Goal: Use online tool/utility: Utilize a website feature to perform a specific function

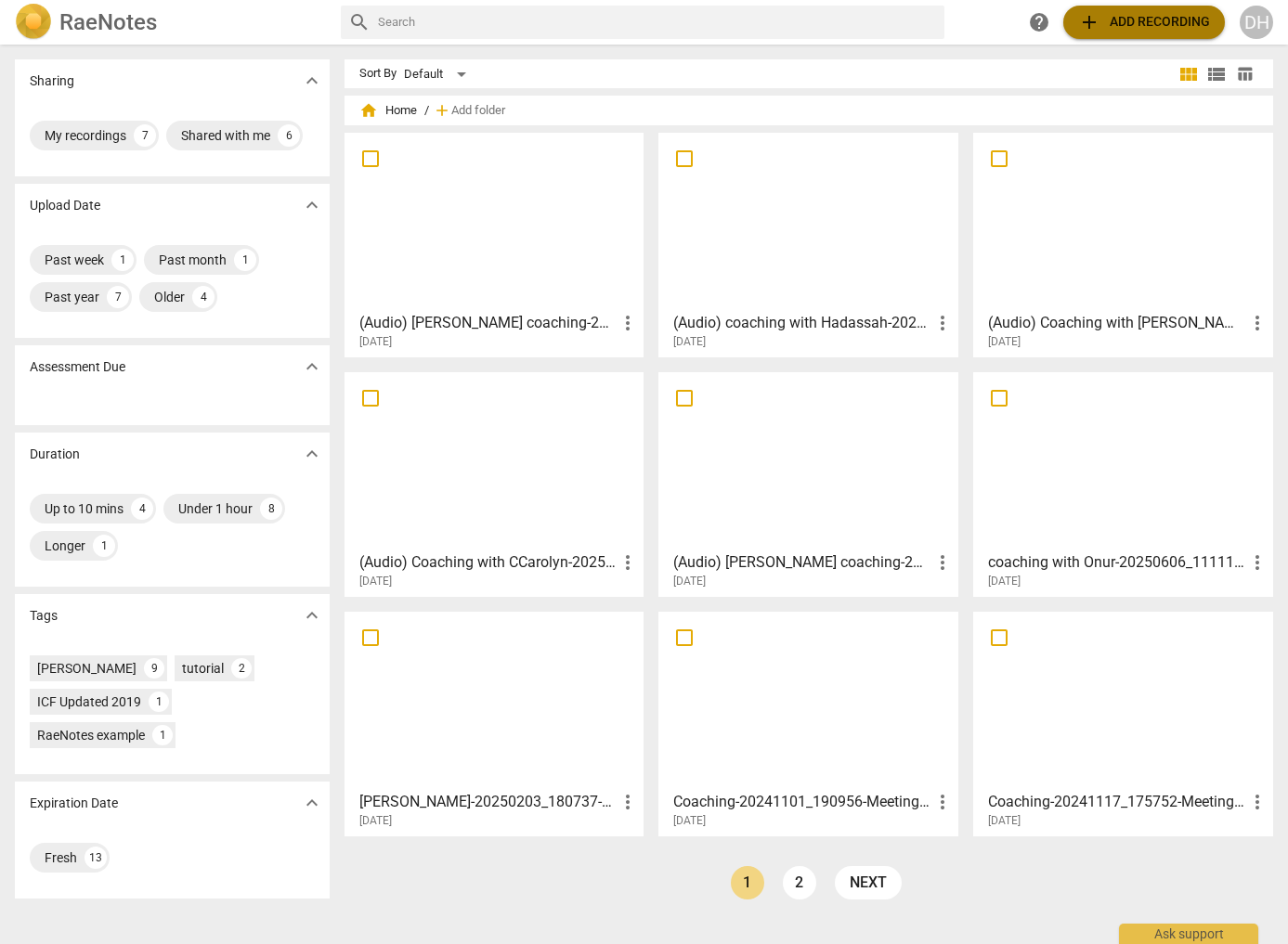
click at [1091, 19] on span "add" at bounding box center [1090, 22] width 22 height 22
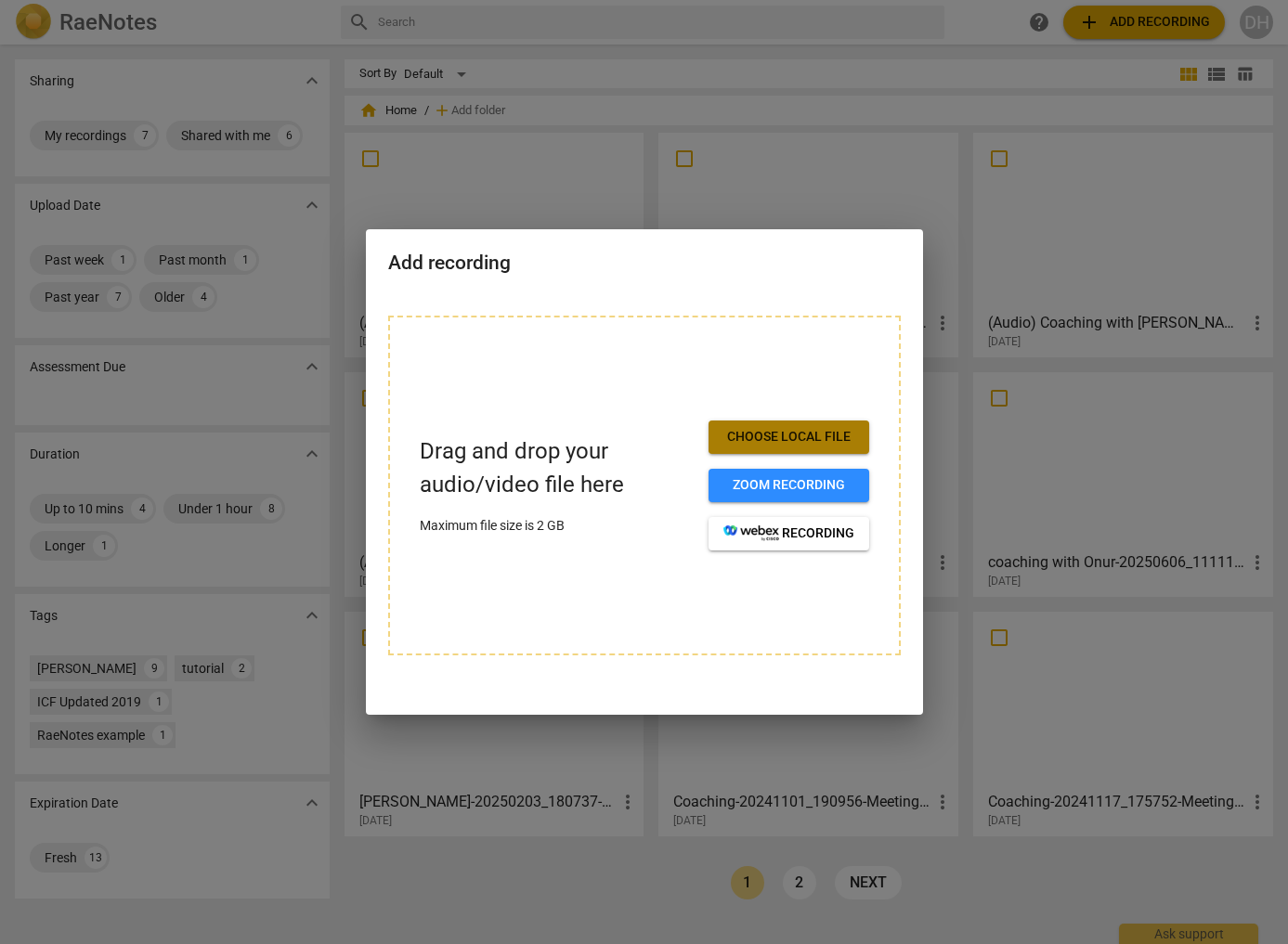
click at [758, 436] on span "Choose local file" at bounding box center [789, 438] width 131 height 19
click at [793, 434] on span "Choose local file" at bounding box center [789, 438] width 131 height 19
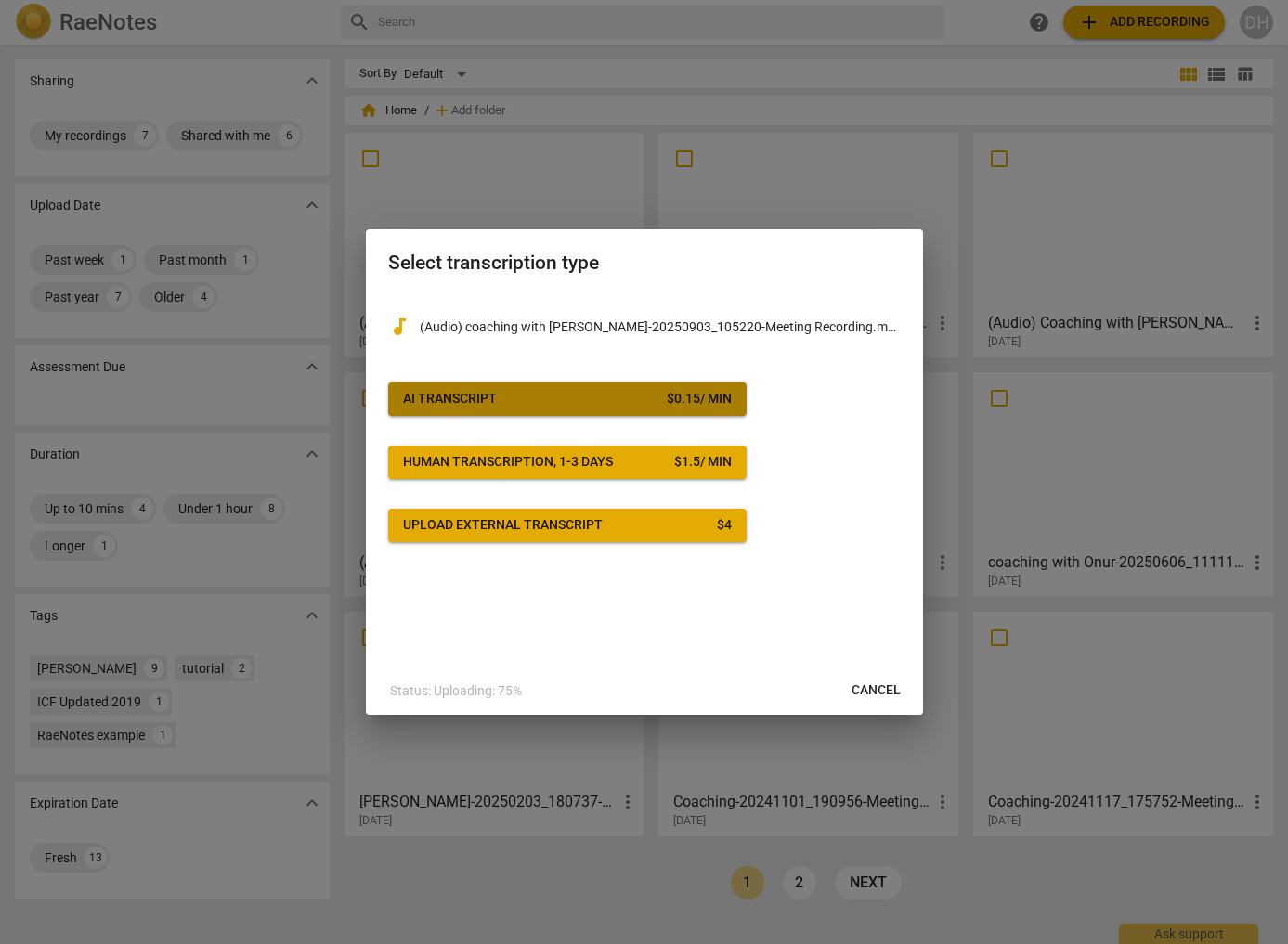
click at [585, 392] on span "AI Transcript $ 0.15 / min" at bounding box center [567, 399] width 329 height 19
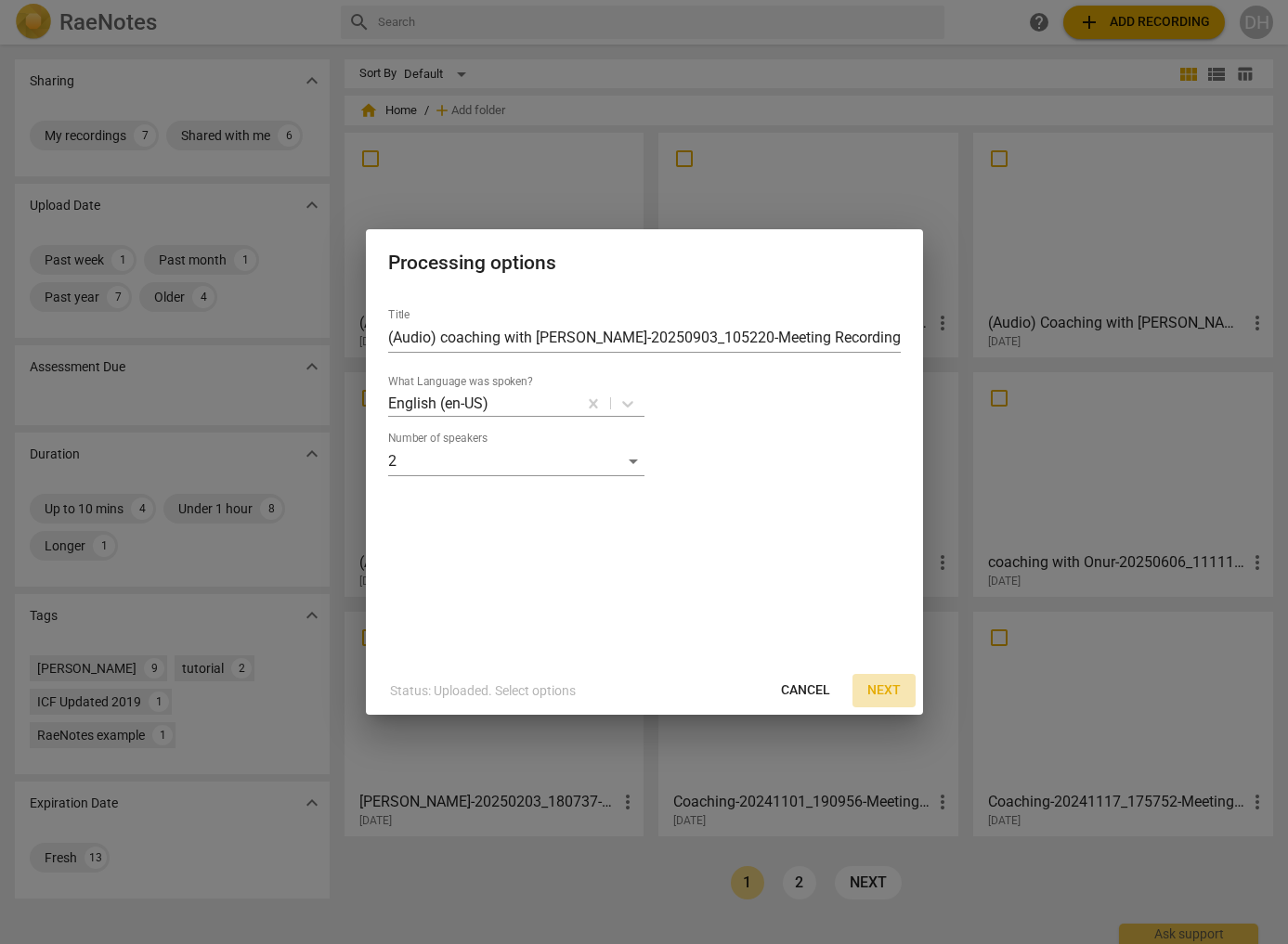
click at [882, 688] on span "Next" at bounding box center [884, 691] width 34 height 19
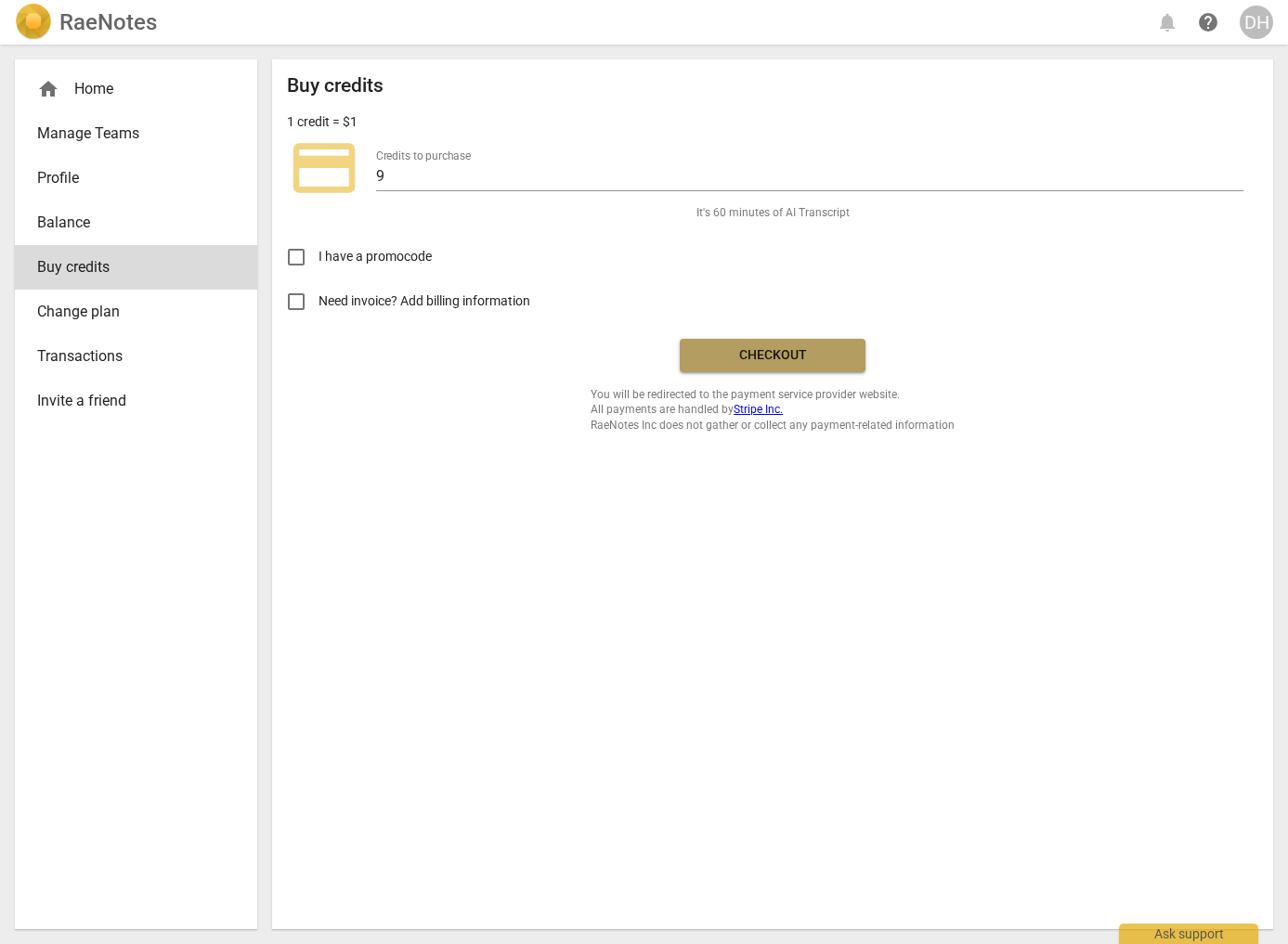
click at [785, 354] on span "Checkout" at bounding box center [773, 356] width 156 height 19
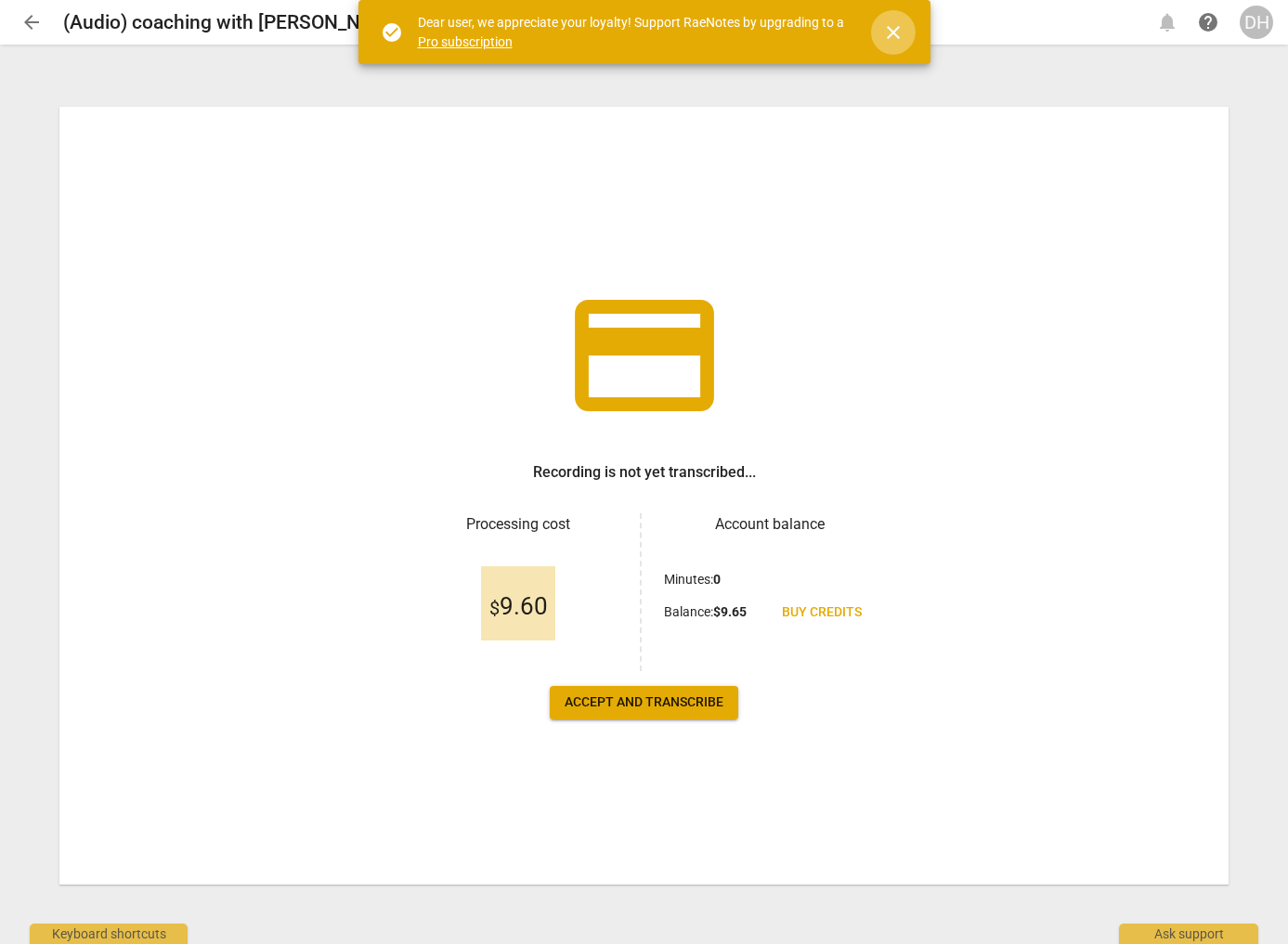
drag, startPoint x: 893, startPoint y: 32, endPoint x: 894, endPoint y: 54, distance: 22.0
click at [893, 32] on span "close" at bounding box center [893, 33] width 22 height 22
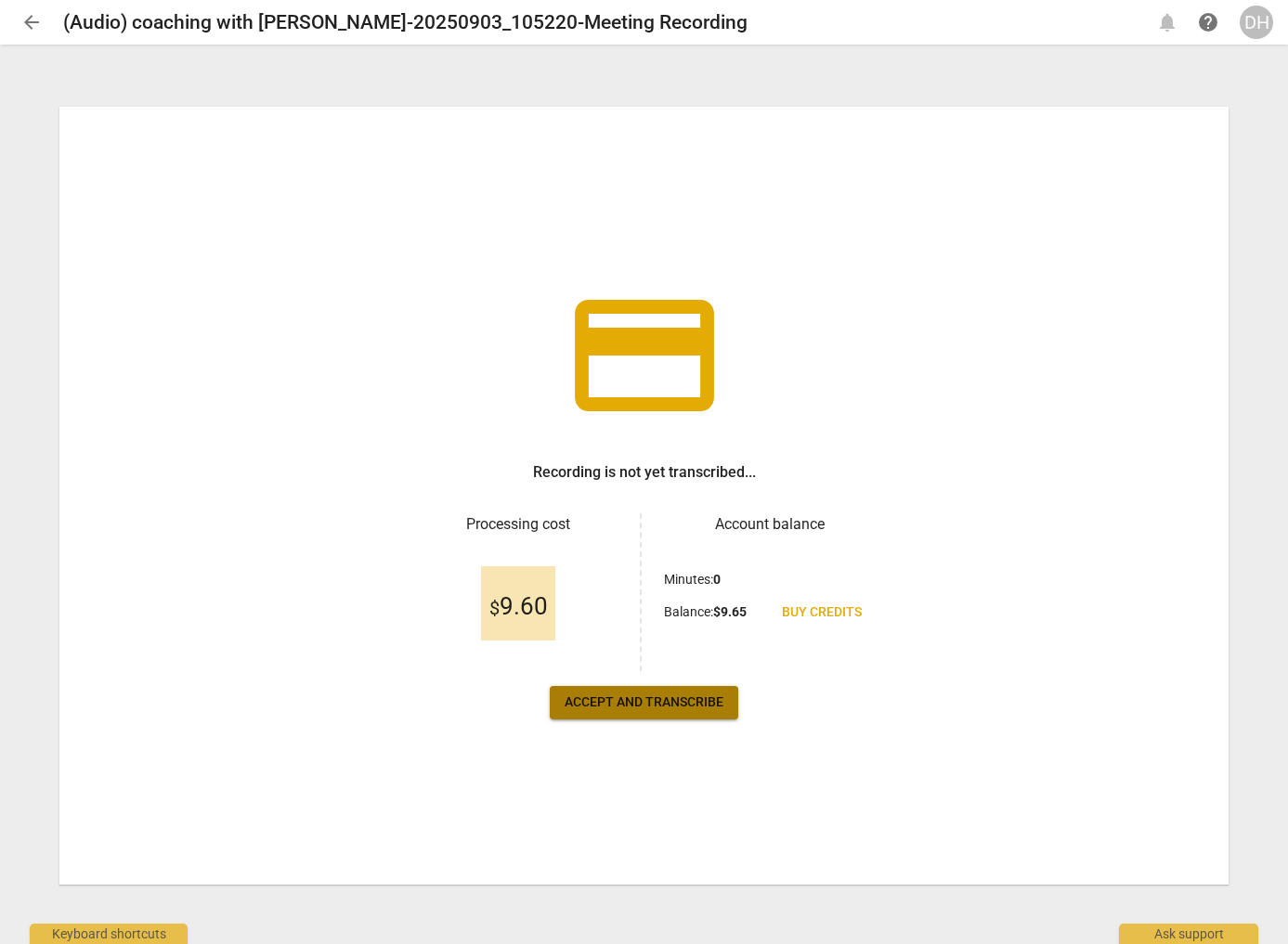
click at [640, 697] on span "Accept and transcribe" at bounding box center [644, 703] width 159 height 19
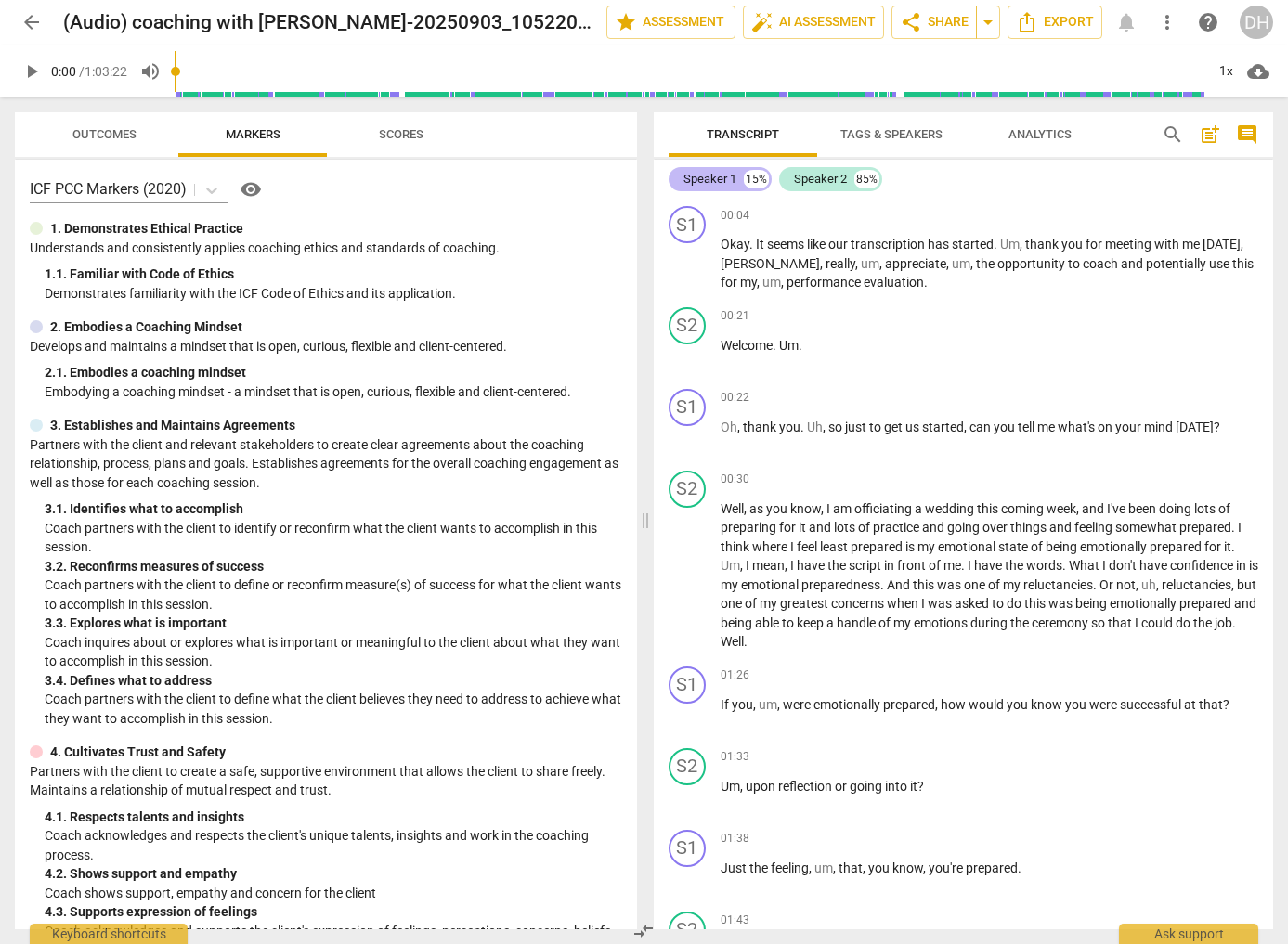
click at [711, 177] on div "Speaker 1" at bounding box center [710, 179] width 53 height 19
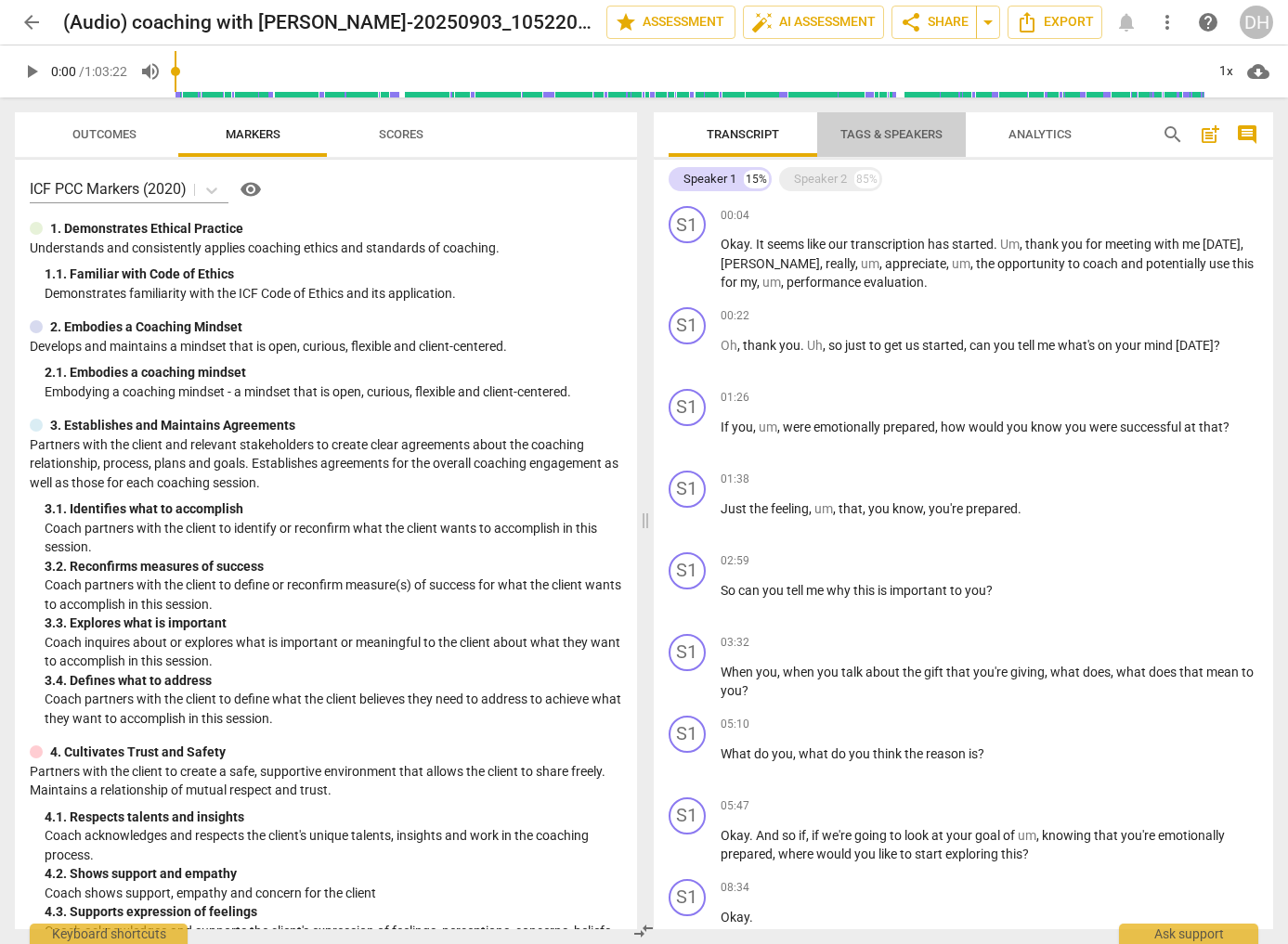
click at [910, 128] on span "Tags & Speakers" at bounding box center [892, 134] width 102 height 14
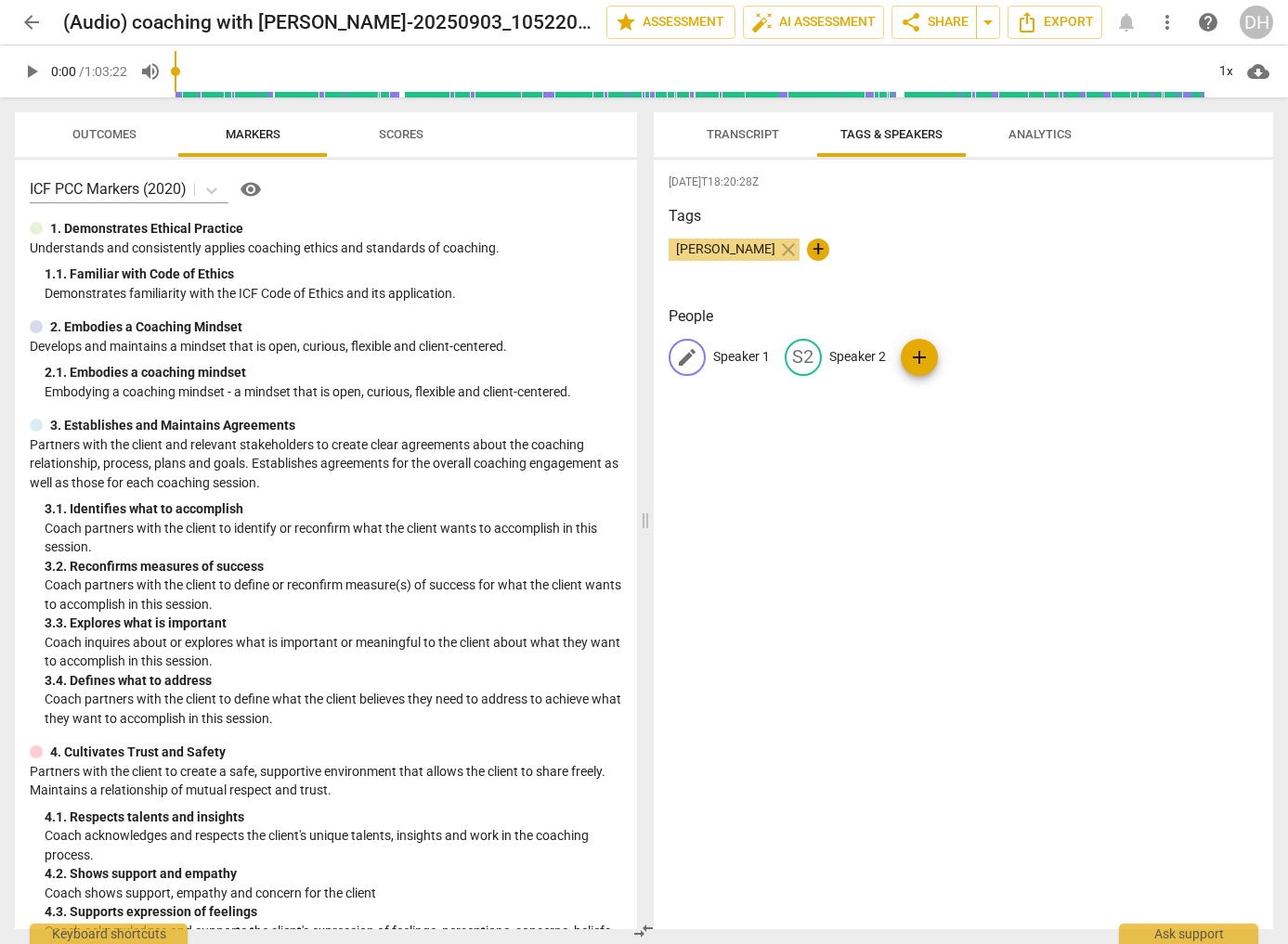
click at [741, 353] on p "Speaker 1" at bounding box center [741, 357] width 57 height 20
type input "[PERSON_NAME]"
click at [955, 343] on div "edit Speaker 2" at bounding box center [956, 357] width 102 height 37
type input "[PERSON_NAME]"
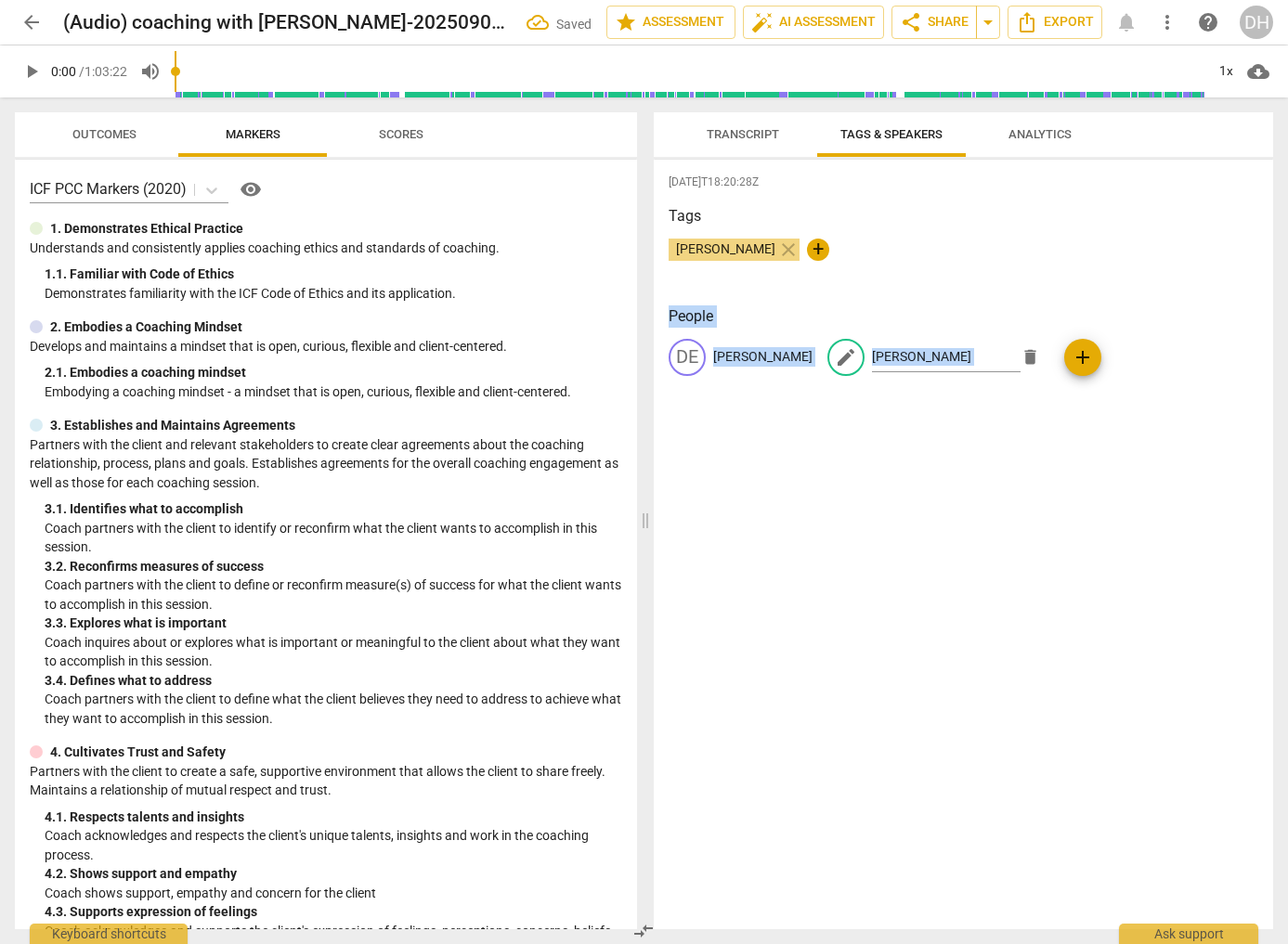
drag, startPoint x: 1040, startPoint y: 457, endPoint x: 1108, endPoint y: 272, distance: 197.1
click at [1108, 272] on div "[DATE]T18:20:28Z Tags [PERSON_NAME] close + People DE [PERSON_NAME] edit [PERSO…" at bounding box center [964, 545] width 620 height 770
click at [1137, 518] on div "[DATE]T18:20:28Z Tags [PERSON_NAME] close + People DE [PERSON_NAME] edit [PERSO…" at bounding box center [964, 545] width 620 height 770
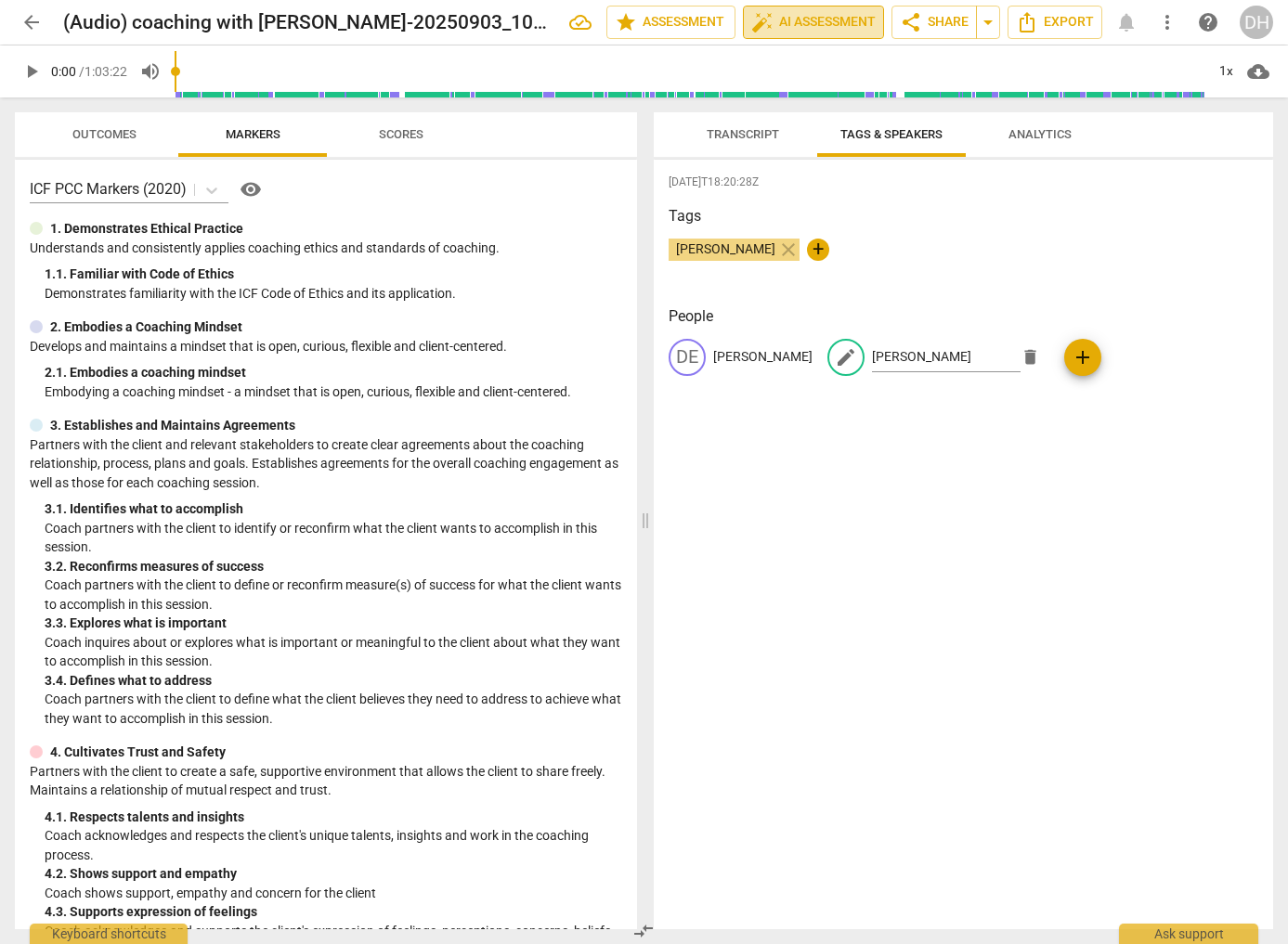
click at [797, 22] on span "auto_fix_high AI Assessment" at bounding box center [814, 22] width 125 height 22
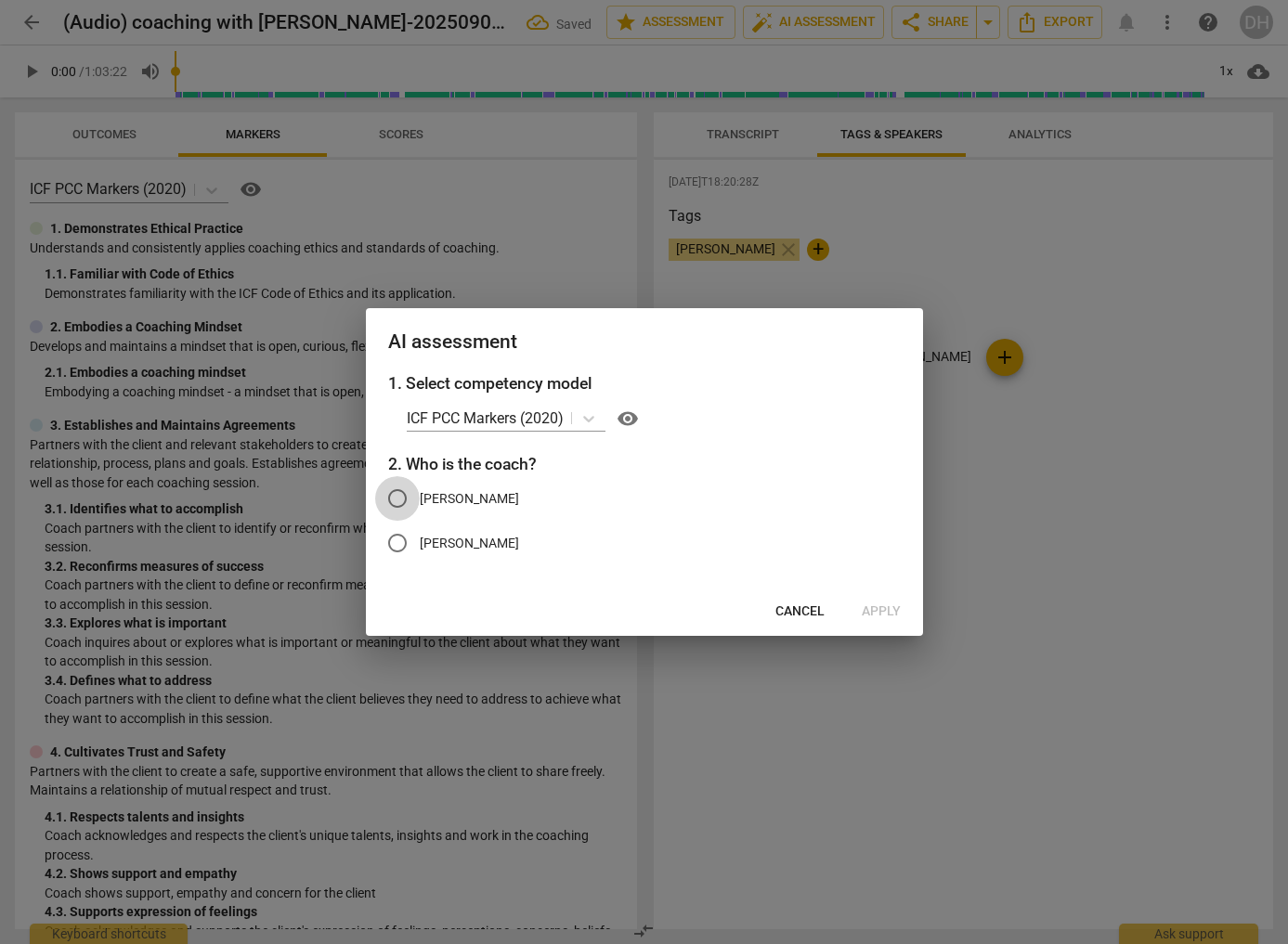
click at [396, 498] on input "[PERSON_NAME]" at bounding box center [398, 499] width 45 height 45
radio input "true"
click at [874, 614] on span "Apply" at bounding box center [881, 612] width 39 height 19
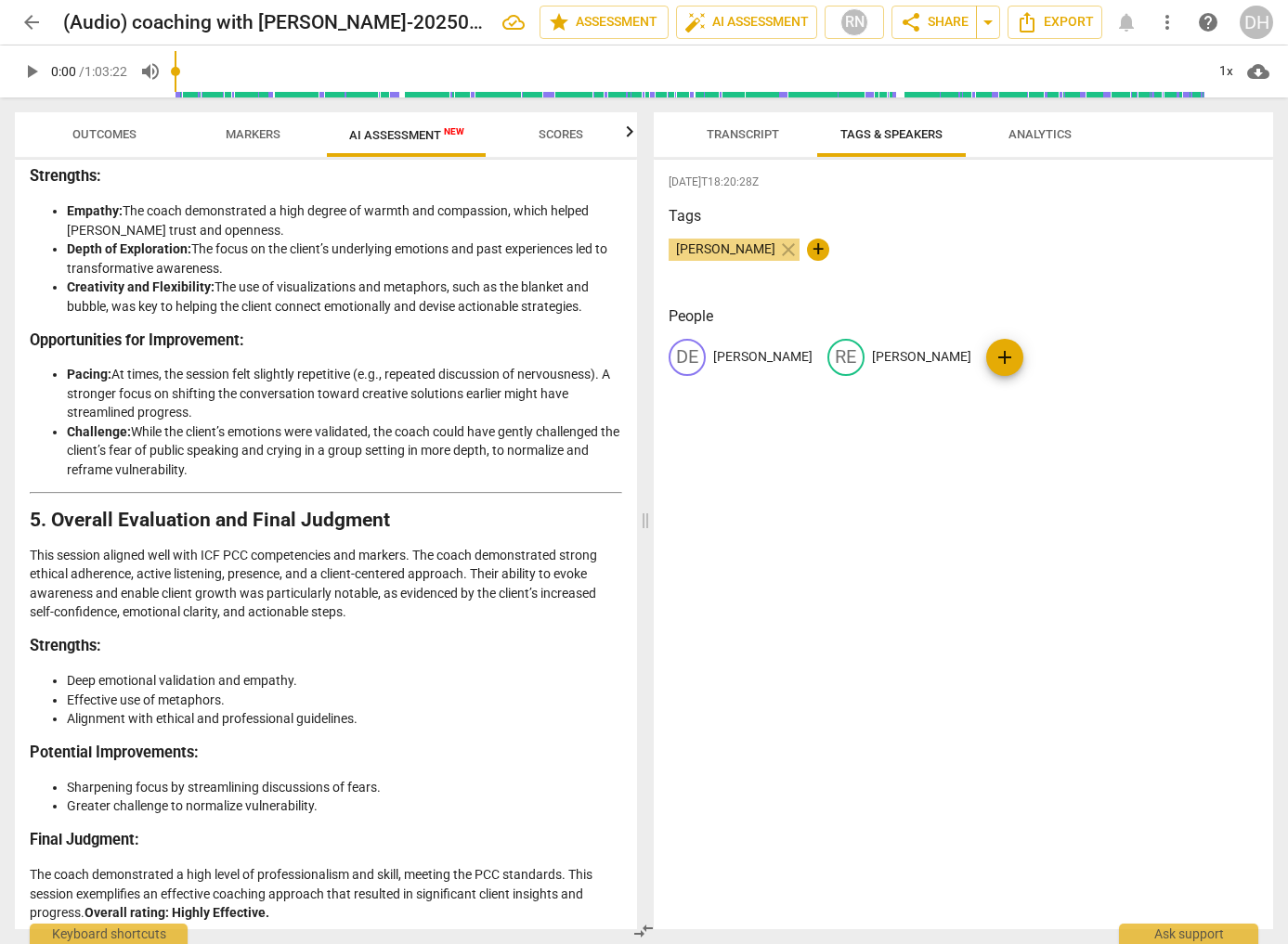
scroll to position [2870, 0]
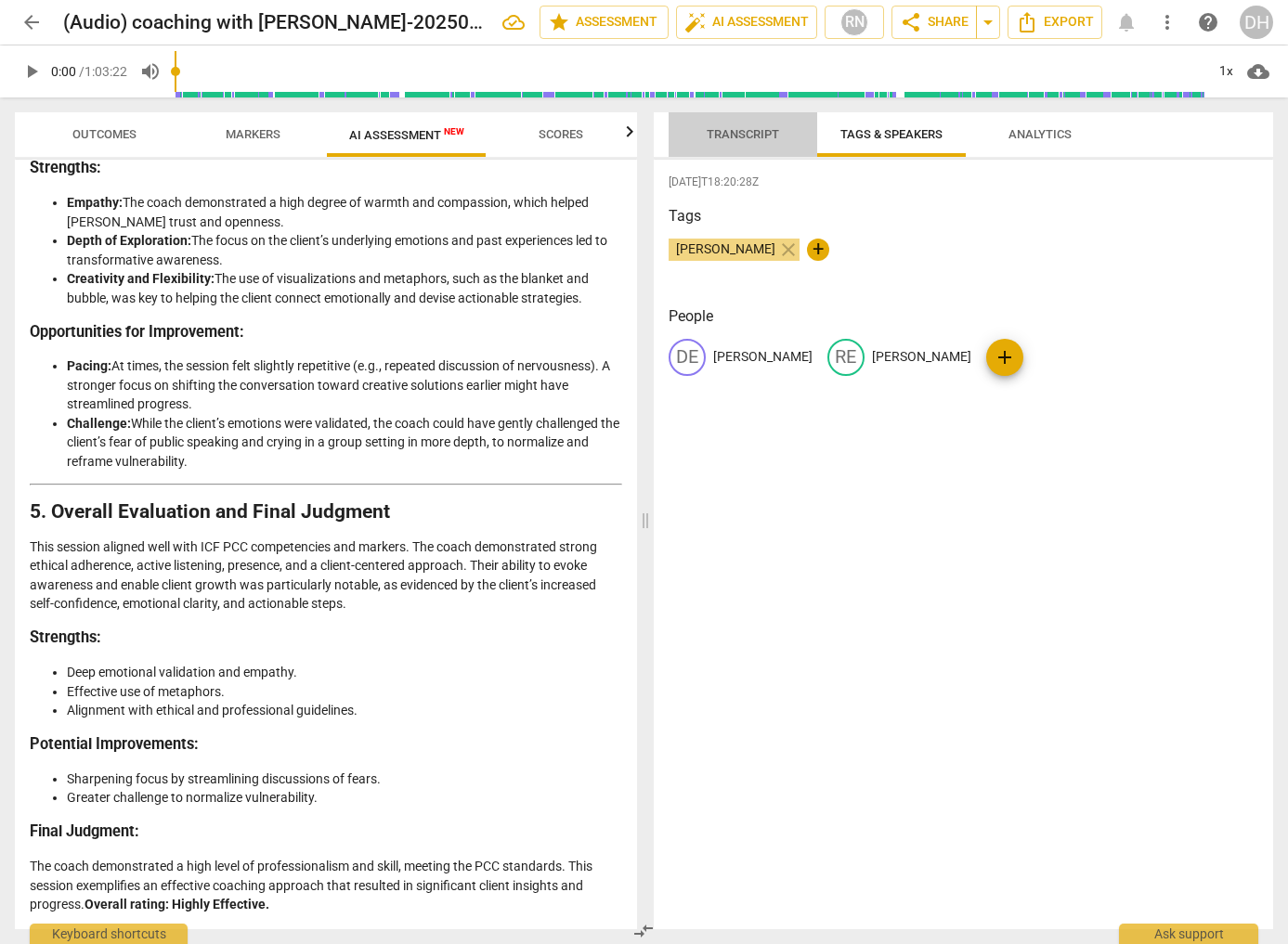
click at [749, 131] on span "Transcript" at bounding box center [743, 134] width 73 height 14
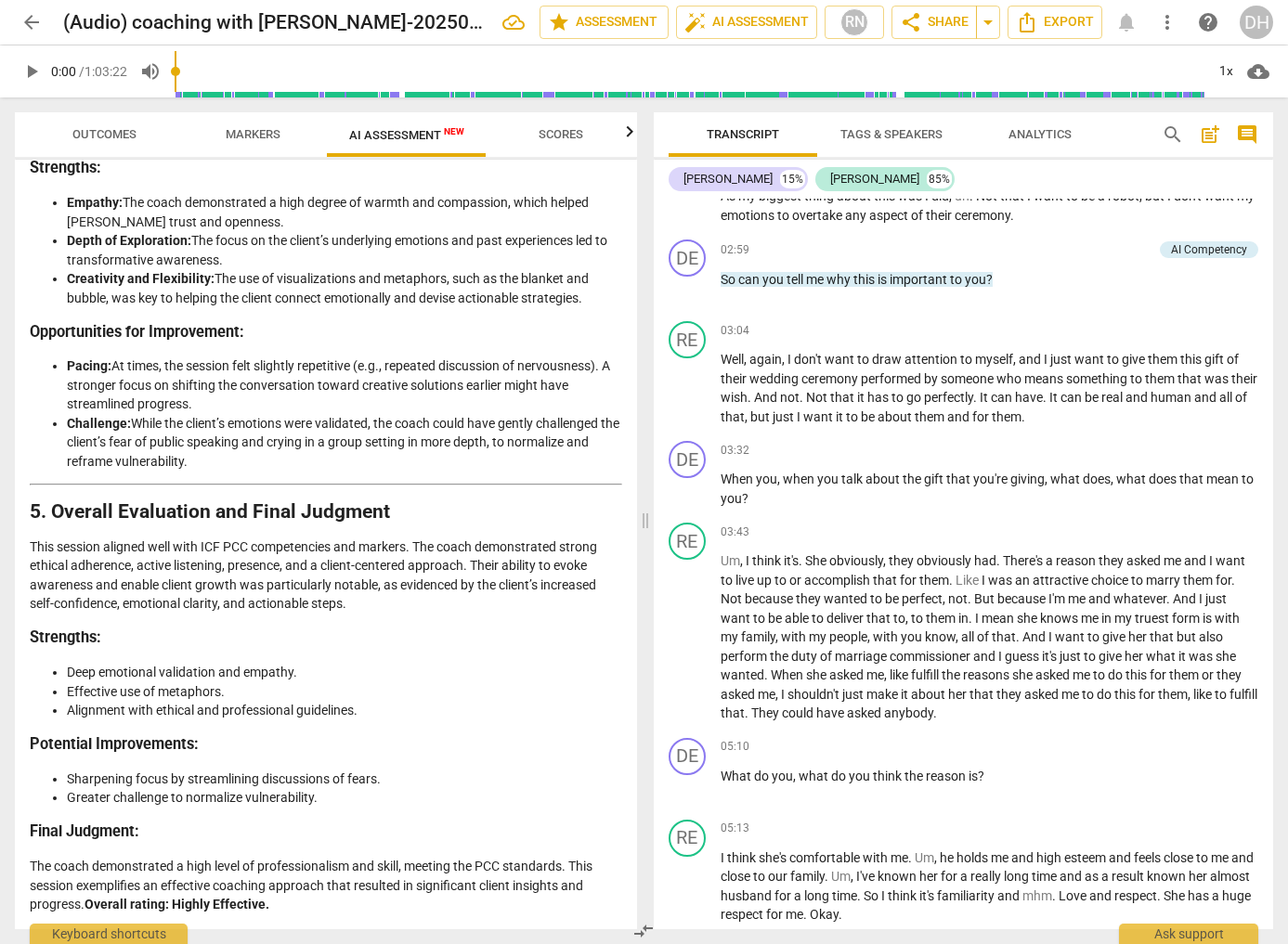
scroll to position [0, 0]
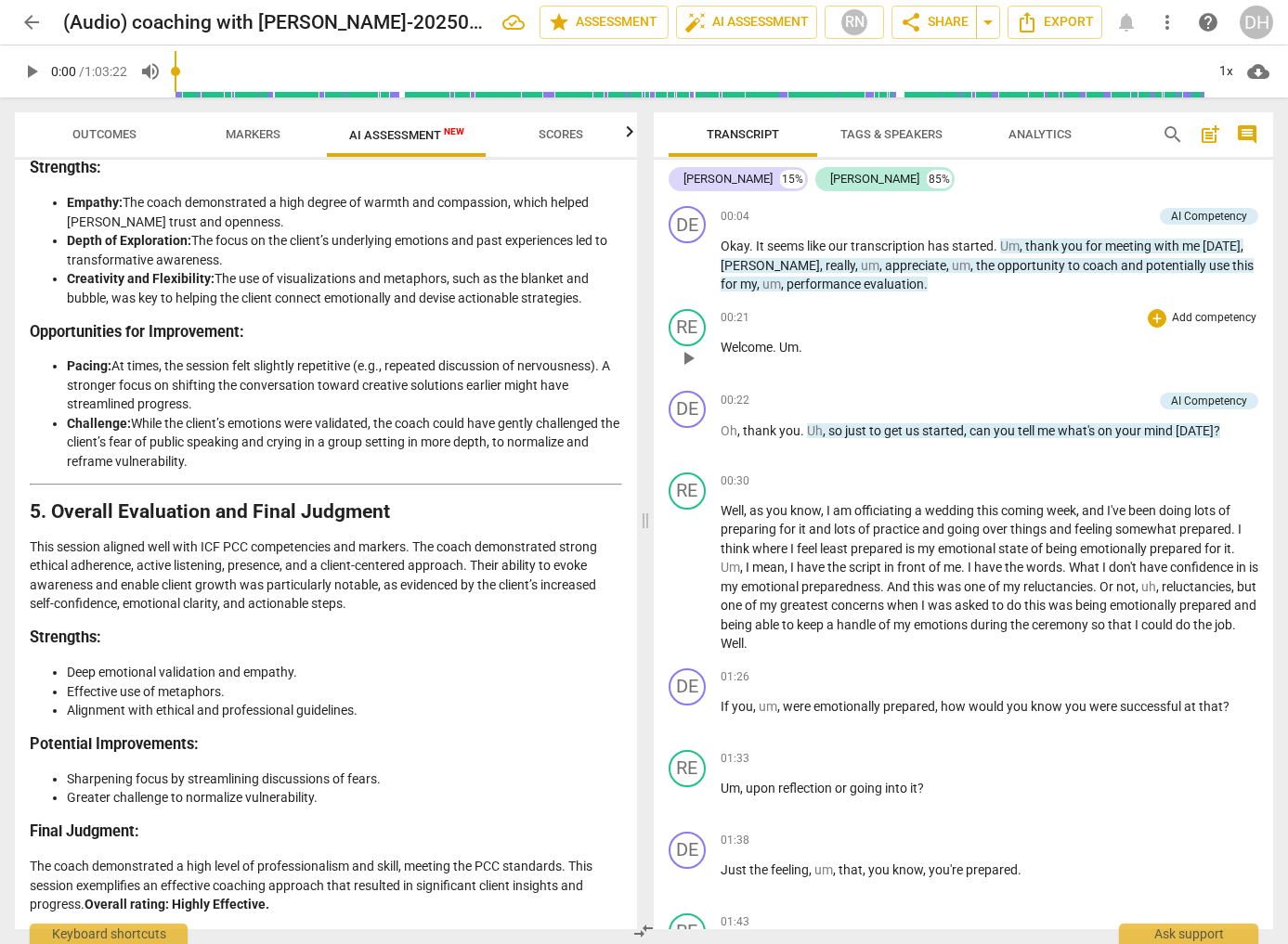
click at [1106, 359] on div "00:21 + Add competency keyboard_arrow_right Welcome . Um ." at bounding box center [990, 343] width 538 height 67
